Goal: Check status

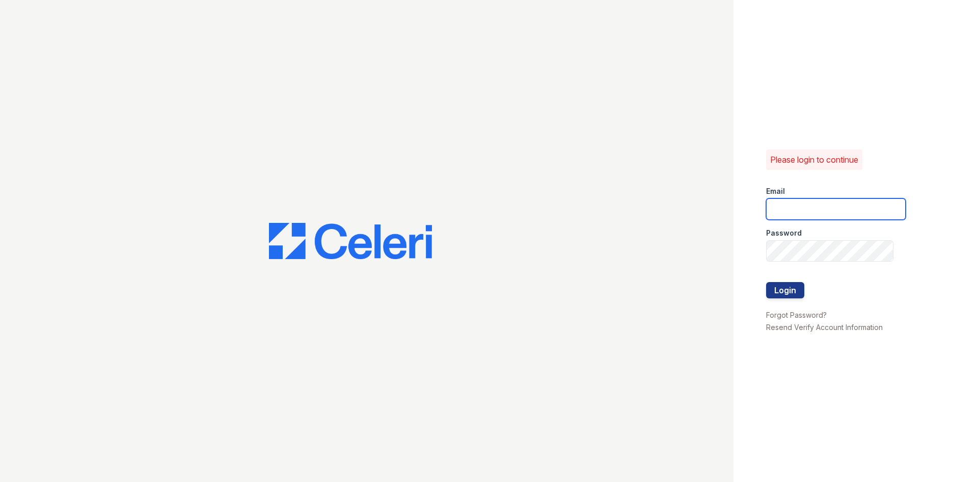
click at [785, 207] on input "email" at bounding box center [836, 208] width 140 height 21
type input "ccantu@trinity-pm.com"
click at [780, 299] on div at bounding box center [836, 303] width 140 height 10
click at [781, 294] on button "Login" at bounding box center [785, 290] width 38 height 16
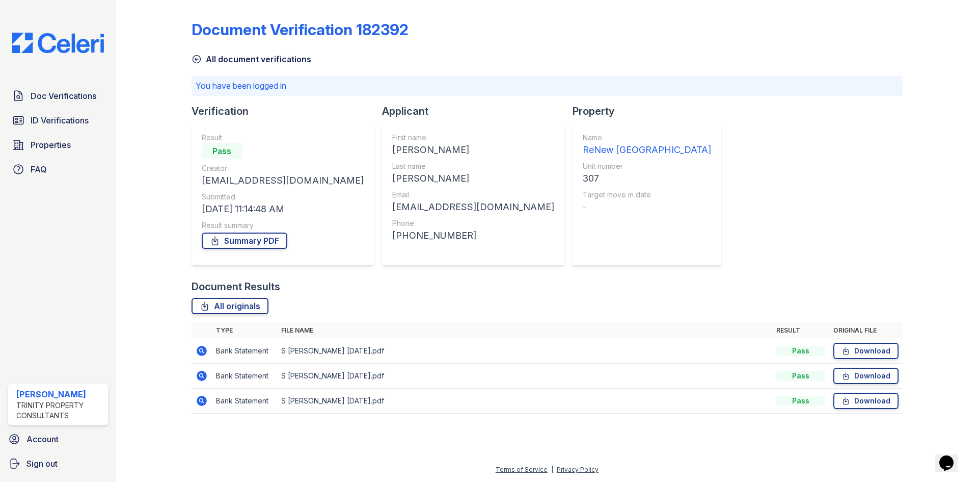
click at [205, 351] on icon at bounding box center [202, 350] width 10 height 10
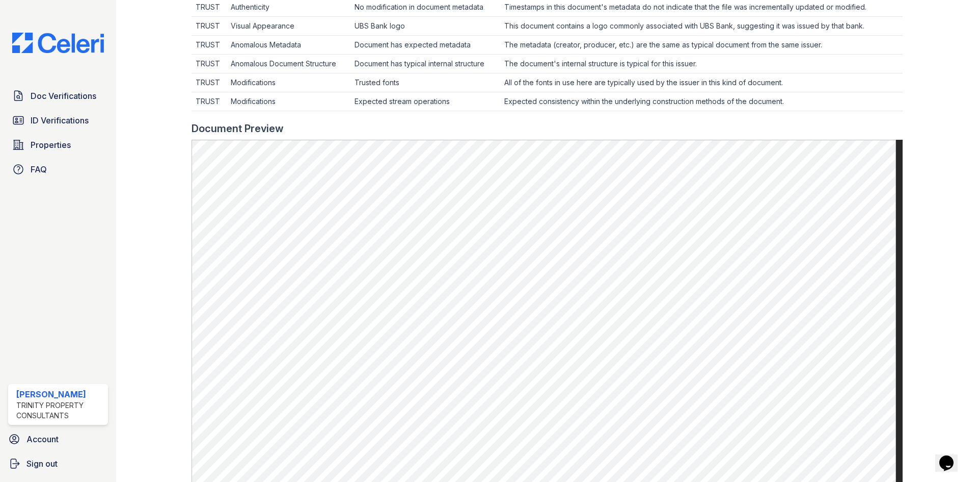
scroll to position [357, 0]
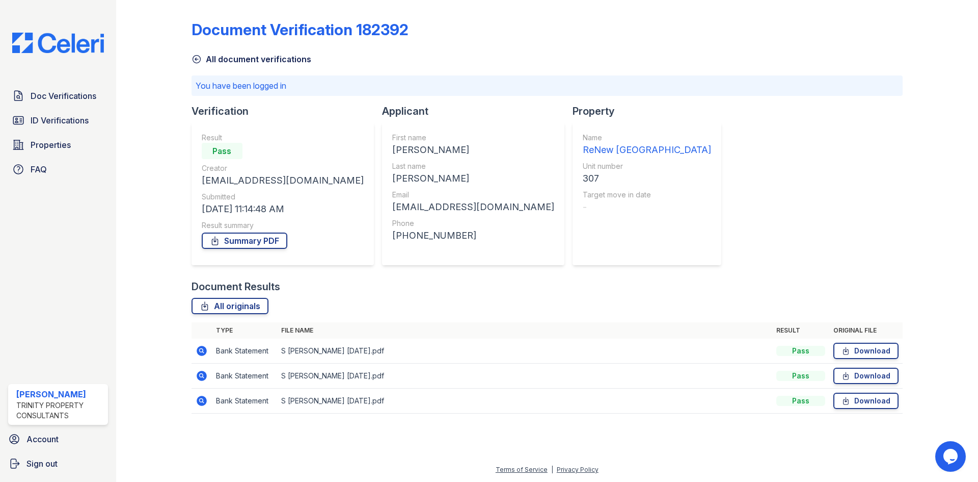
drag, startPoint x: 204, startPoint y: 401, endPoint x: 239, endPoint y: 388, distance: 37.4
click at [204, 399] on icon at bounding box center [202, 400] width 10 height 10
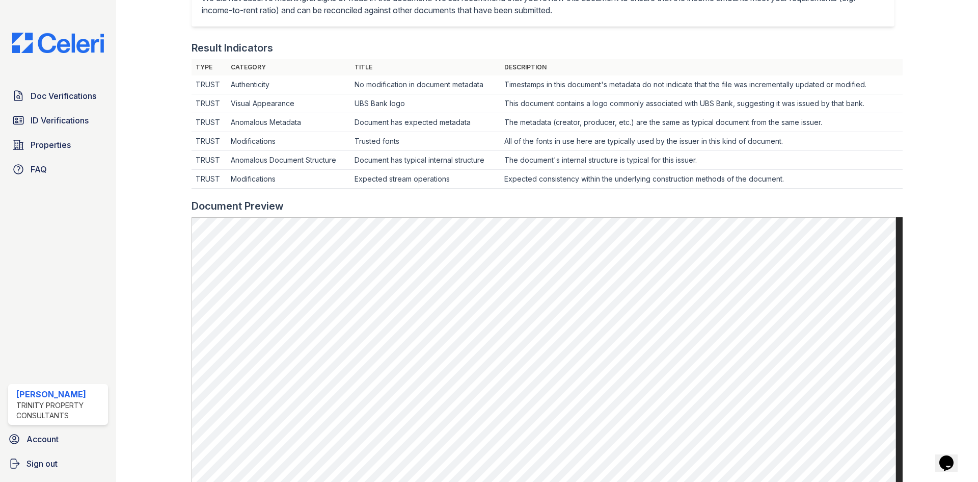
scroll to position [153, 0]
